Goal: Information Seeking & Learning: Check status

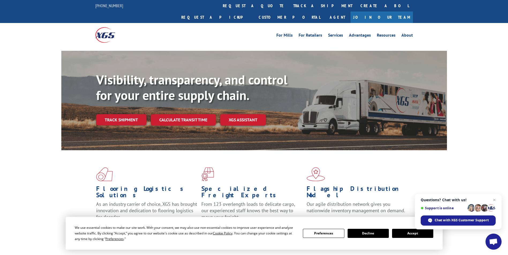
click at [419, 233] on button "Accept" at bounding box center [412, 233] width 41 height 9
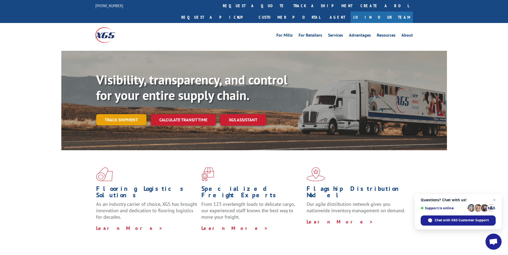
click at [131, 114] on link "Track shipment" at bounding box center [121, 119] width 50 height 11
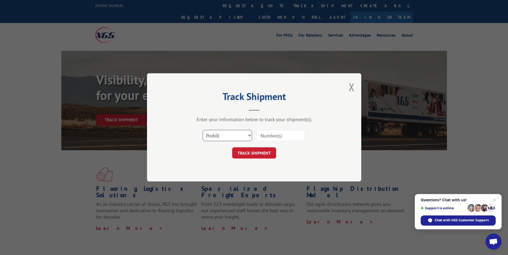
click at [249, 136] on select "Select category... Probill BOL PO" at bounding box center [227, 135] width 49 height 11
select select "bol"
click at [203, 130] on select "Select category... Probill BOL PO" at bounding box center [227, 135] width 49 height 11
click at [281, 138] on input at bounding box center [280, 135] width 49 height 11
type input "6027198"
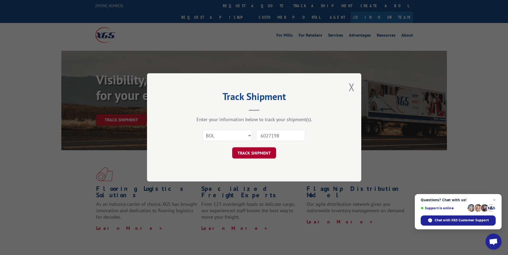
click at [257, 153] on button "TRACK SHIPMENT" at bounding box center [254, 153] width 44 height 11
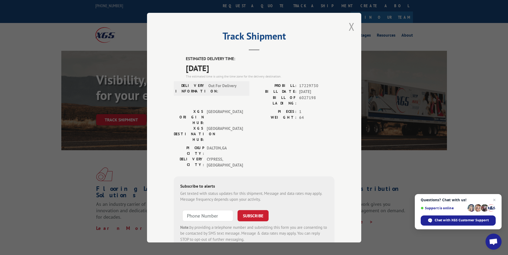
click at [352, 28] on button "Close modal" at bounding box center [352, 27] width 6 height 14
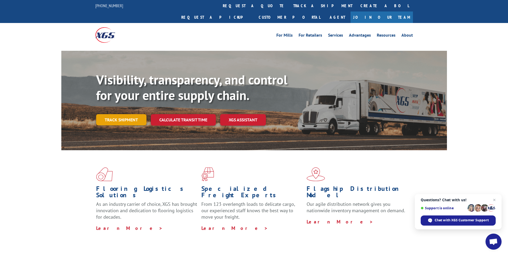
click at [137, 114] on link "Track shipment" at bounding box center [121, 119] width 50 height 11
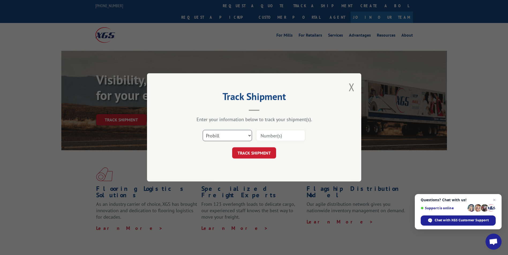
click at [244, 137] on select "Select category... Probill BOL PO" at bounding box center [227, 135] width 49 height 11
select select "bol"
click at [203, 130] on select "Select category... Probill BOL PO" at bounding box center [227, 135] width 49 height 11
click at [267, 135] on input at bounding box center [280, 135] width 49 height 11
type input "6047506"
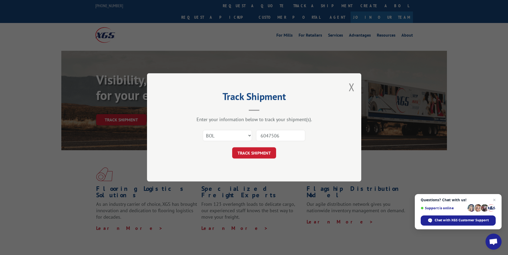
click button "TRACK SHIPMENT" at bounding box center [254, 153] width 44 height 11
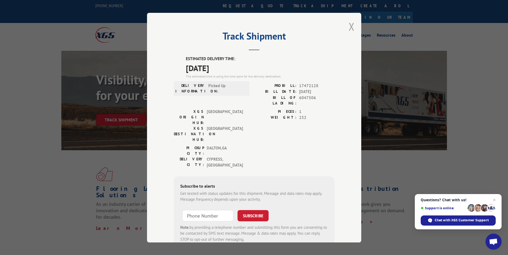
click at [349, 26] on button "Close modal" at bounding box center [352, 27] width 6 height 14
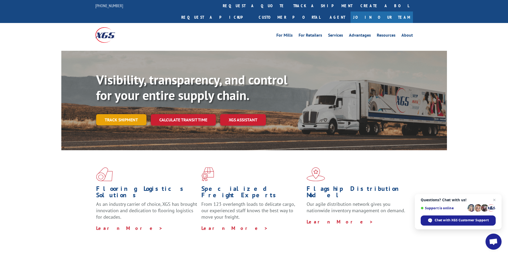
click at [135, 114] on link "Track shipment" at bounding box center [121, 119] width 50 height 11
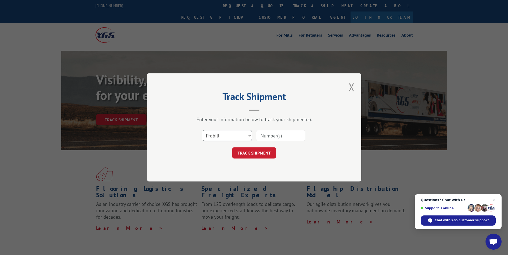
click at [250, 136] on select "Select category... Probill BOL PO" at bounding box center [227, 135] width 49 height 11
select select "bol"
click at [203, 130] on select "Select category... Probill BOL PO" at bounding box center [227, 135] width 49 height 11
click at [265, 137] on input at bounding box center [280, 135] width 49 height 11
click at [264, 138] on input at bounding box center [280, 135] width 49 height 11
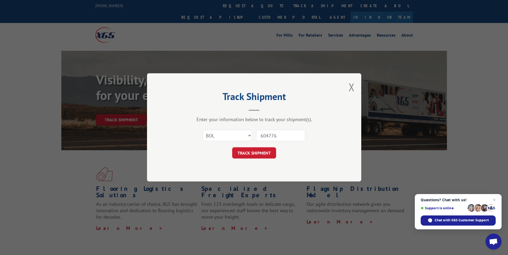
type input "6047764"
click button "TRACK SHIPMENT" at bounding box center [254, 153] width 44 height 11
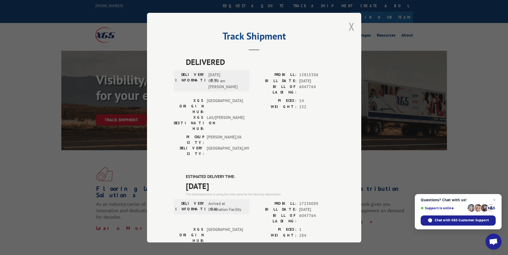
click at [349, 28] on button "Close modal" at bounding box center [352, 27] width 6 height 14
